Goal: Information Seeking & Learning: Learn about a topic

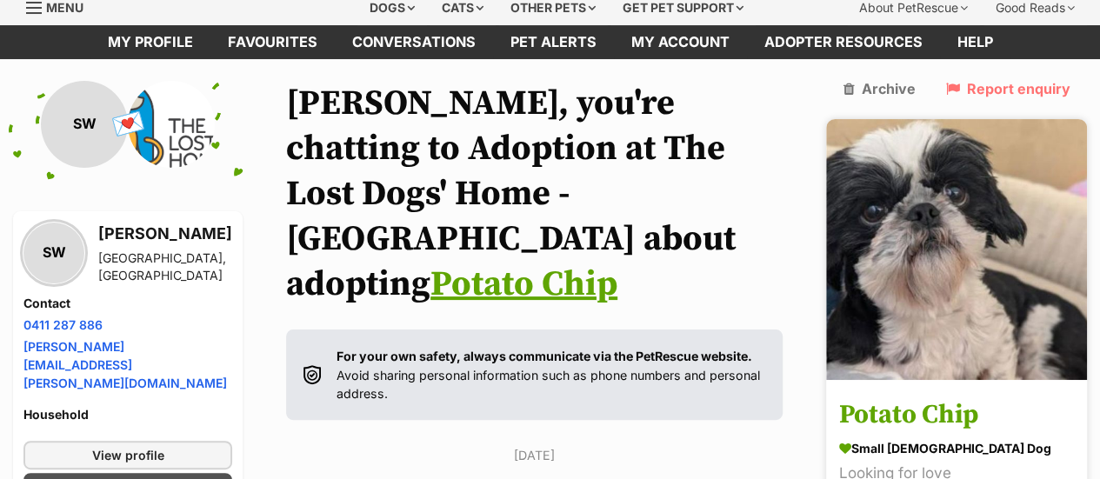
scroll to position [87, 0]
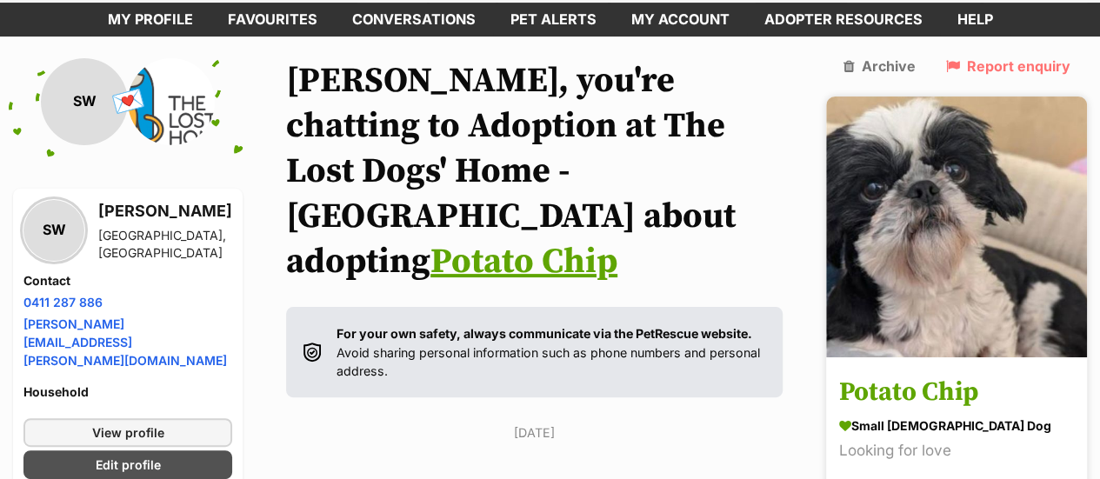
click at [912, 257] on img at bounding box center [956, 227] width 261 height 261
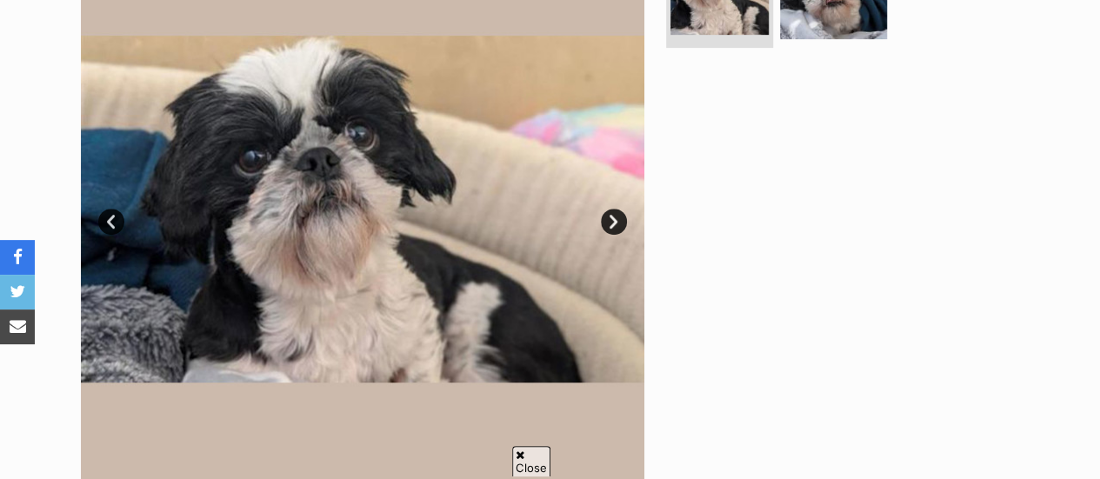
click at [619, 224] on link "Next" at bounding box center [614, 222] width 26 height 26
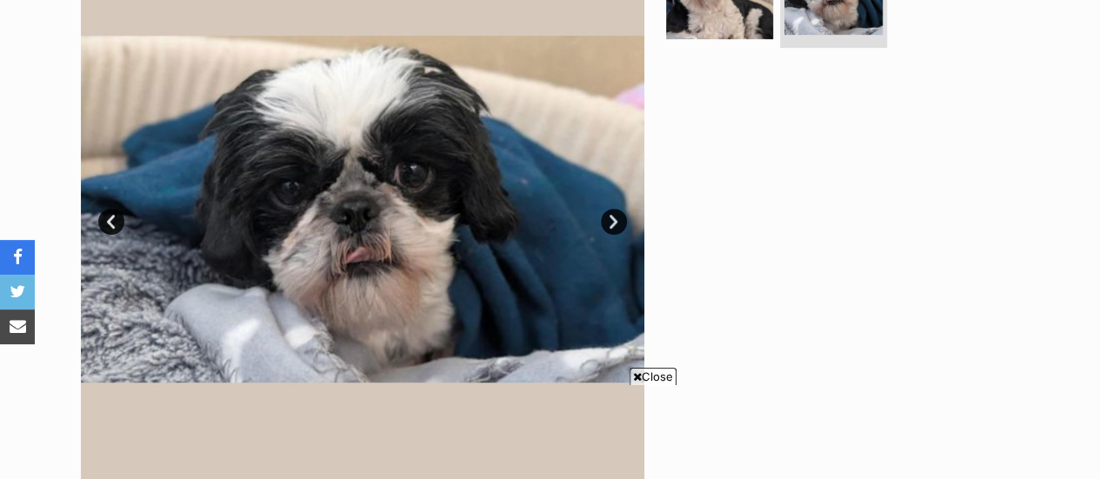
click at [108, 224] on link "Prev" at bounding box center [111, 222] width 26 height 26
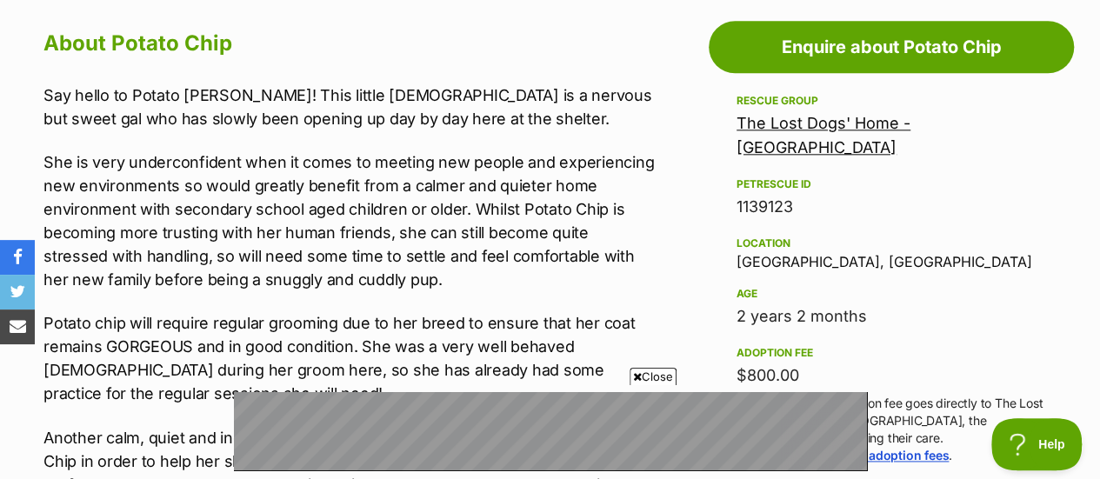
click at [647, 373] on span "Close" at bounding box center [653, 376] width 47 height 17
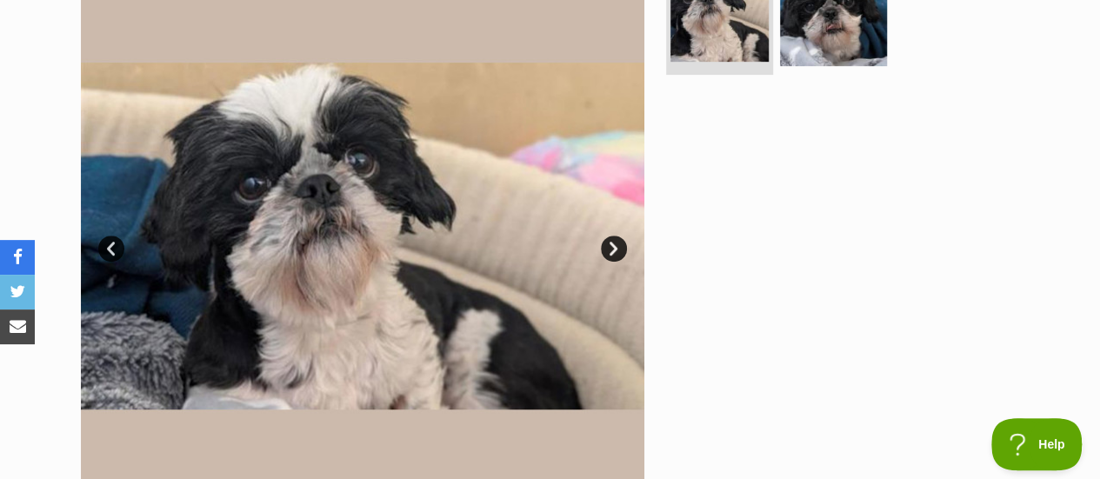
scroll to position [435, 0]
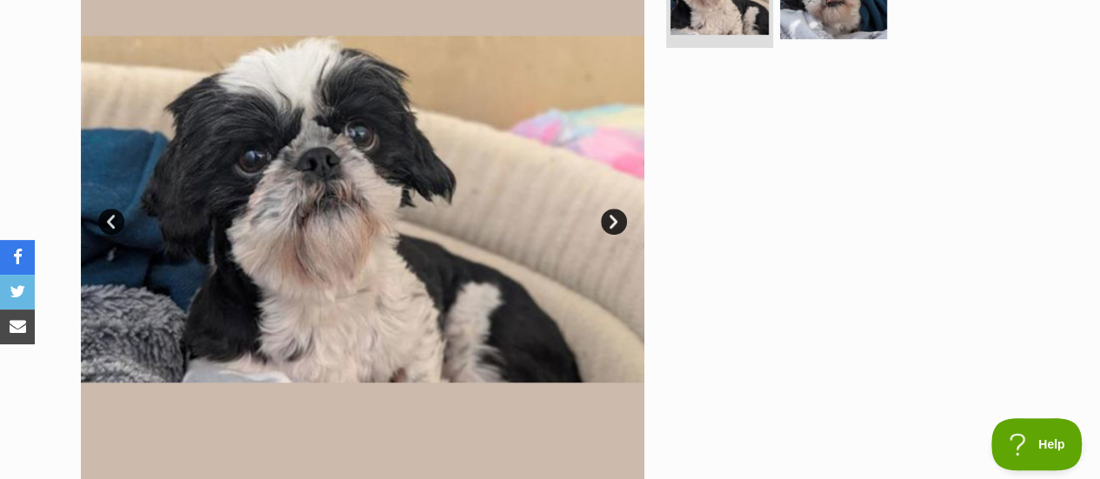
click at [623, 217] on link "Next" at bounding box center [614, 222] width 26 height 26
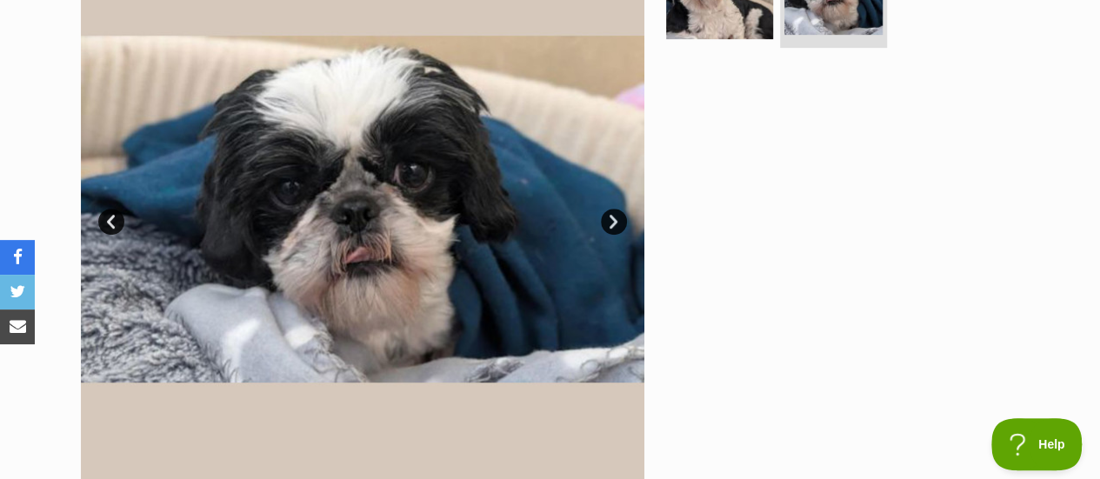
click at [113, 224] on link "Prev" at bounding box center [111, 222] width 26 height 26
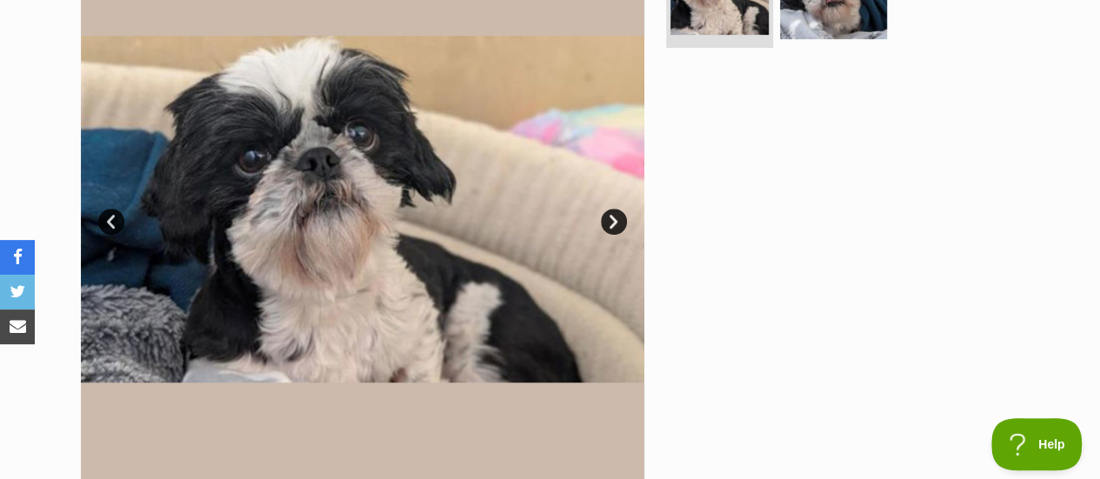
click at [604, 218] on link "Next" at bounding box center [614, 222] width 26 height 26
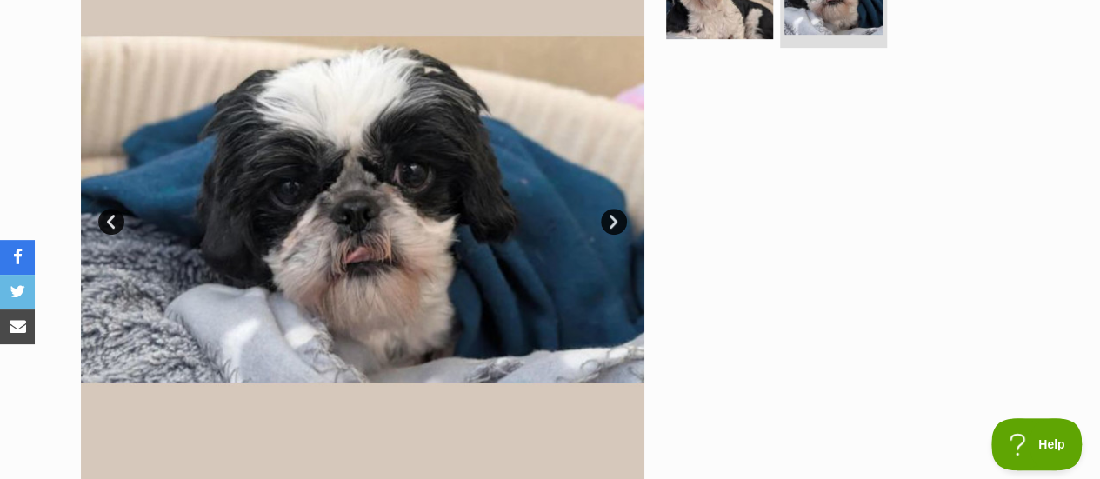
click at [102, 222] on link "Prev" at bounding box center [111, 222] width 26 height 26
